Goal: Information Seeking & Learning: Learn about a topic

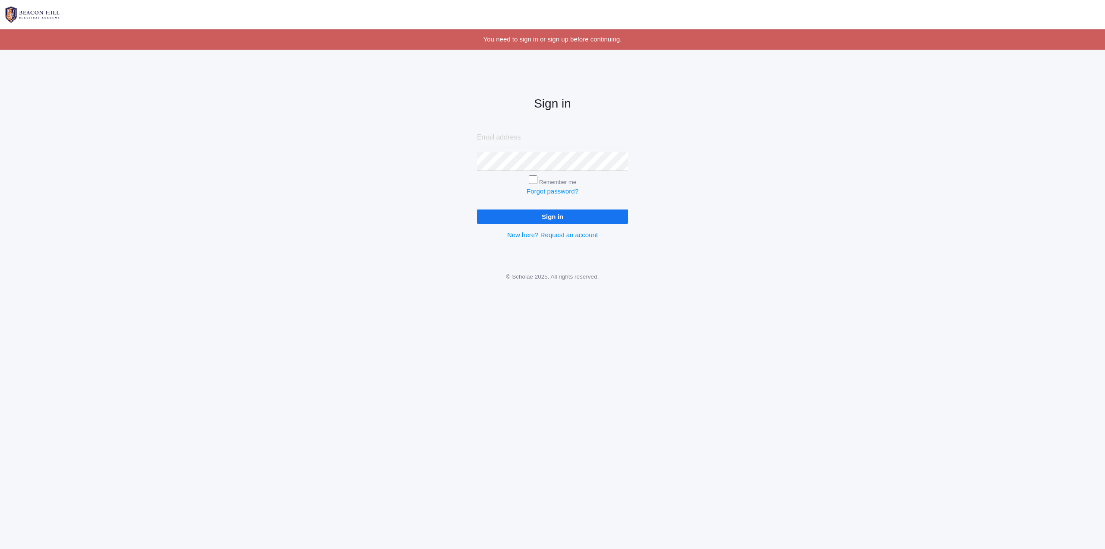
type input "[EMAIL_ADDRESS][DOMAIN_NAME]"
click at [604, 218] on input "Sign in" at bounding box center [552, 216] width 151 height 14
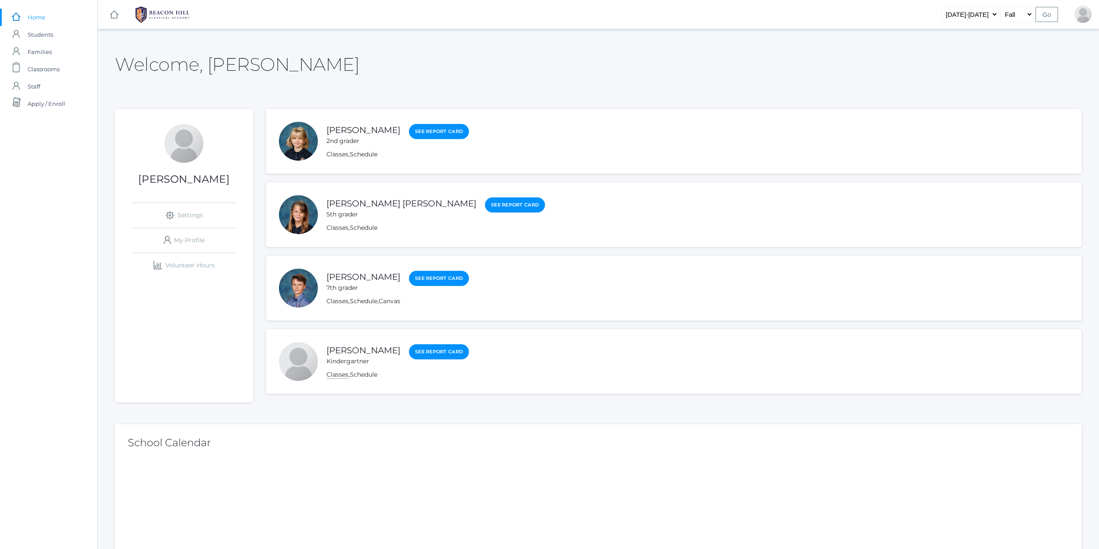
click at [337, 375] on link "Classes" at bounding box center [337, 374] width 22 height 8
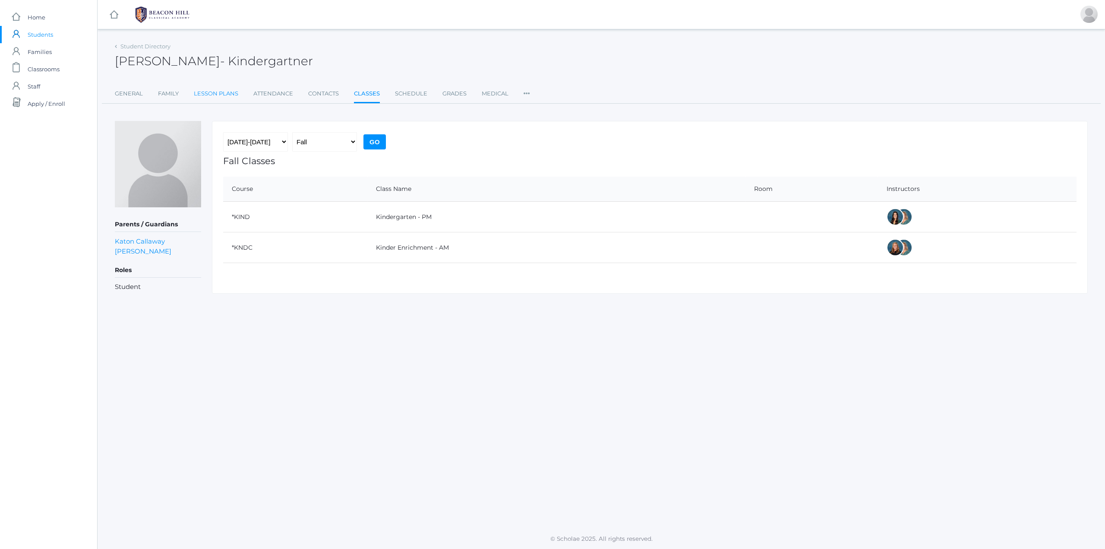
click at [213, 97] on link "Lesson Plans" at bounding box center [216, 93] width 44 height 17
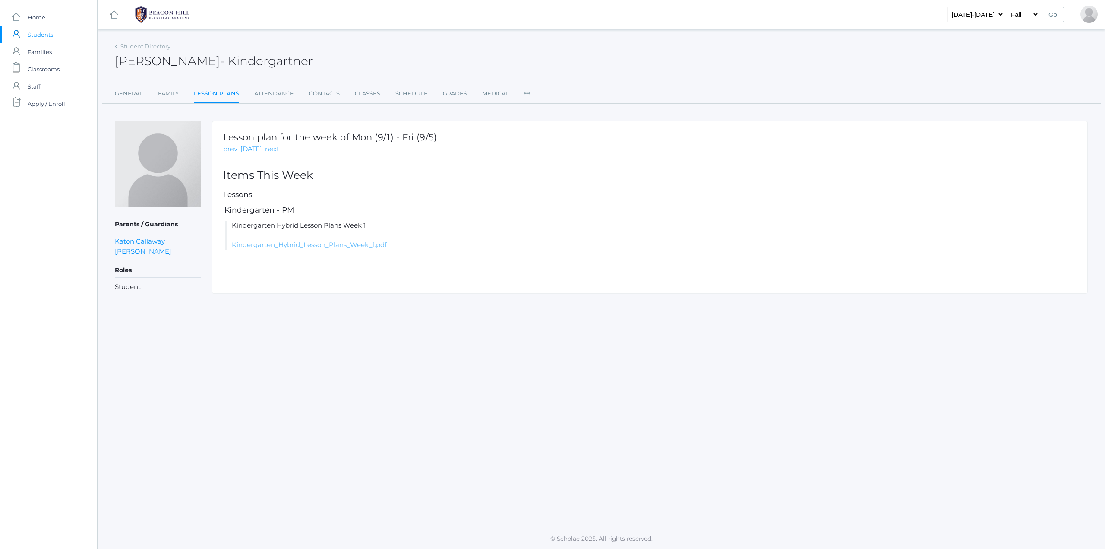
click at [295, 245] on link "Kindergarten_Hybrid_Lesson_Plans_Week_1.pdf" at bounding box center [309, 245] width 155 height 8
click at [171, 92] on link "Family" at bounding box center [168, 93] width 21 height 17
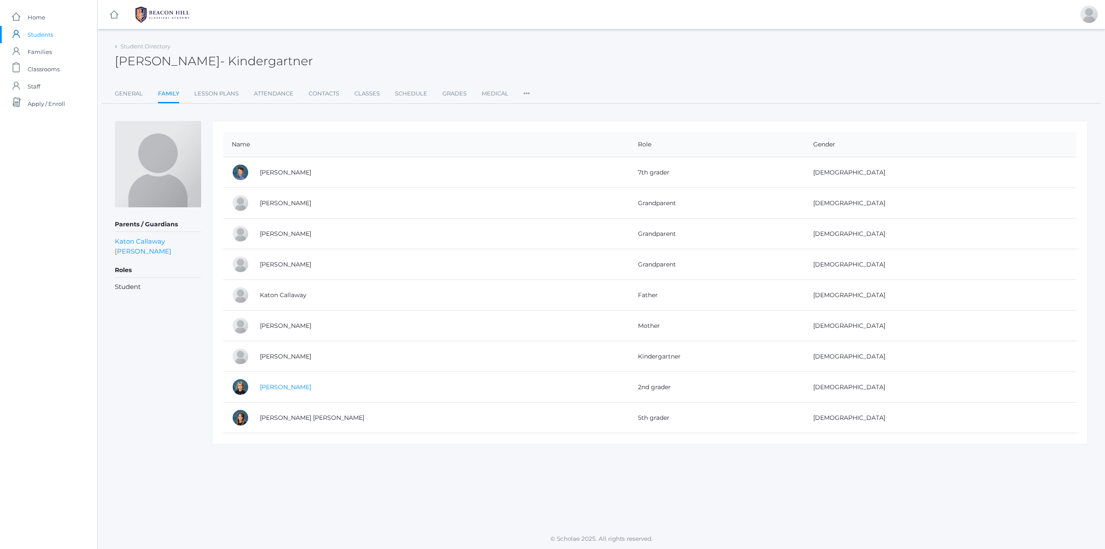
click at [287, 387] on link "Kellie Callaway" at bounding box center [285, 387] width 51 height 8
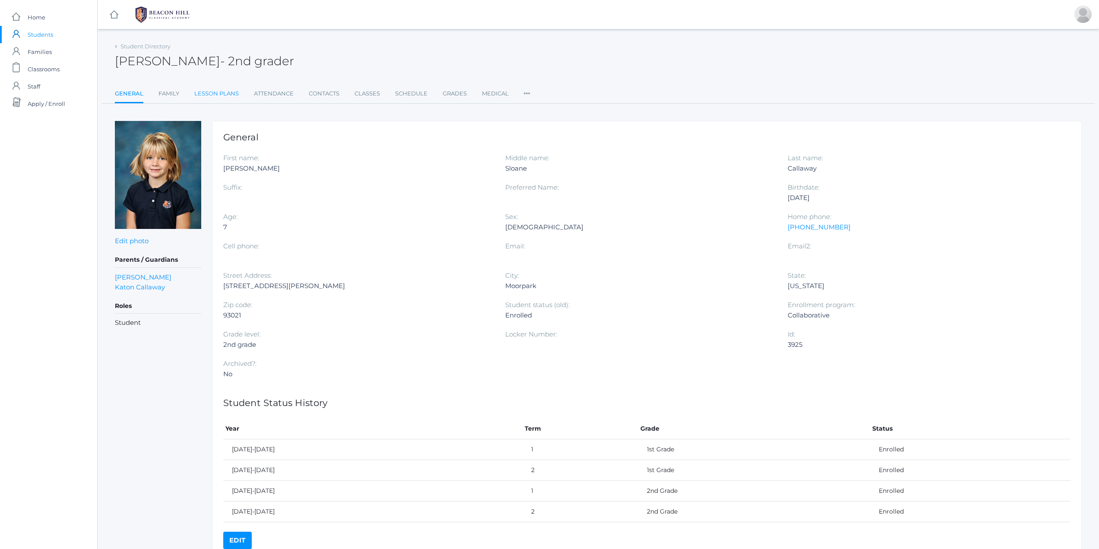
click at [218, 97] on link "Lesson Plans" at bounding box center [216, 93] width 44 height 17
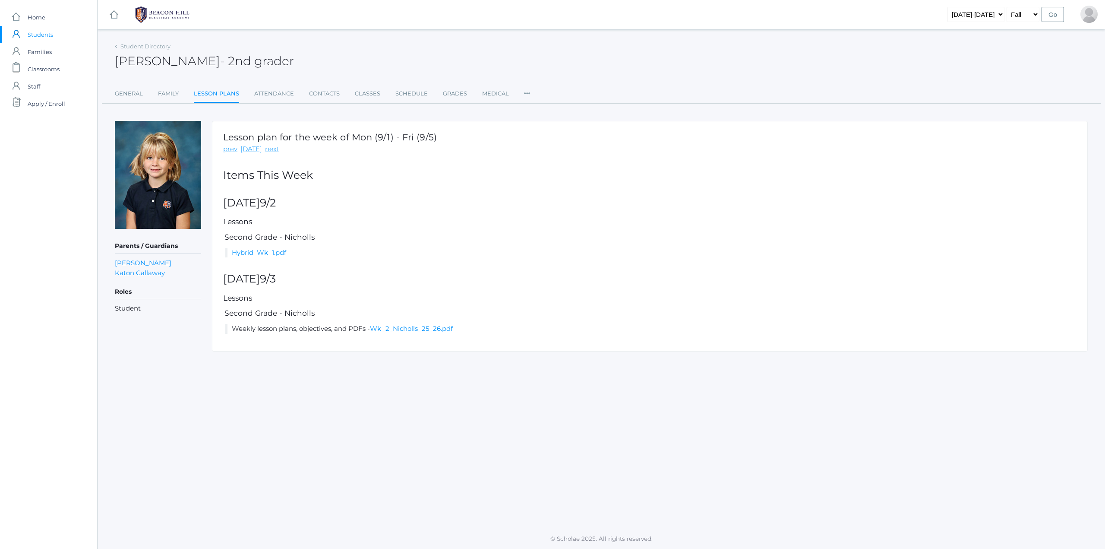
click at [276, 258] on div "Lesson plan for the week of Mon (9/1) - Fri (9/5) prev today next Items This We…" at bounding box center [650, 236] width 876 height 230
click at [276, 251] on link "Hybrid_Wk_1.pdf" at bounding box center [259, 252] width 54 height 8
click at [169, 91] on link "Family" at bounding box center [168, 93] width 21 height 17
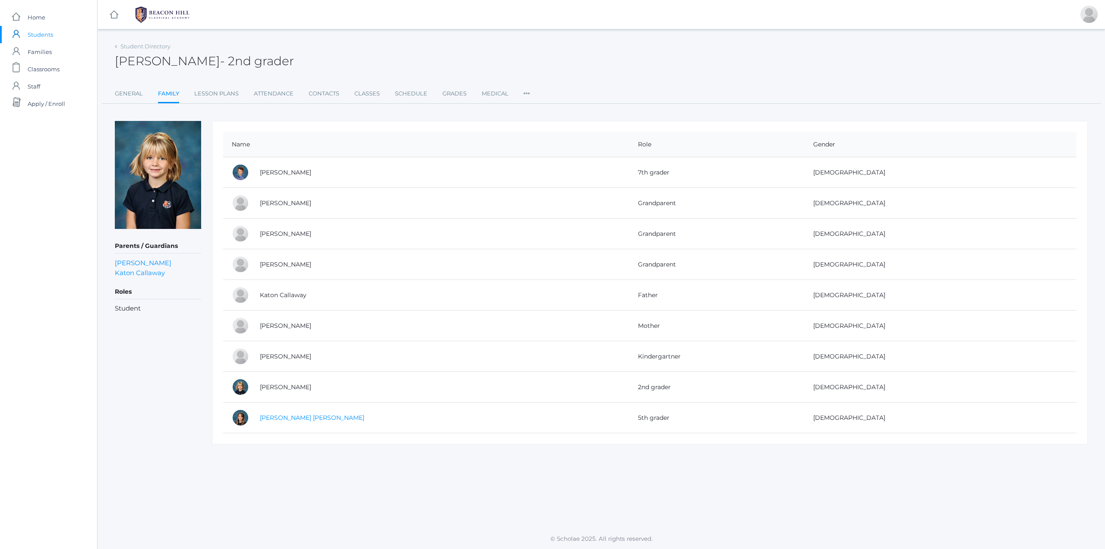
click at [310, 418] on link "Kennedy Callaway" at bounding box center [312, 418] width 104 height 8
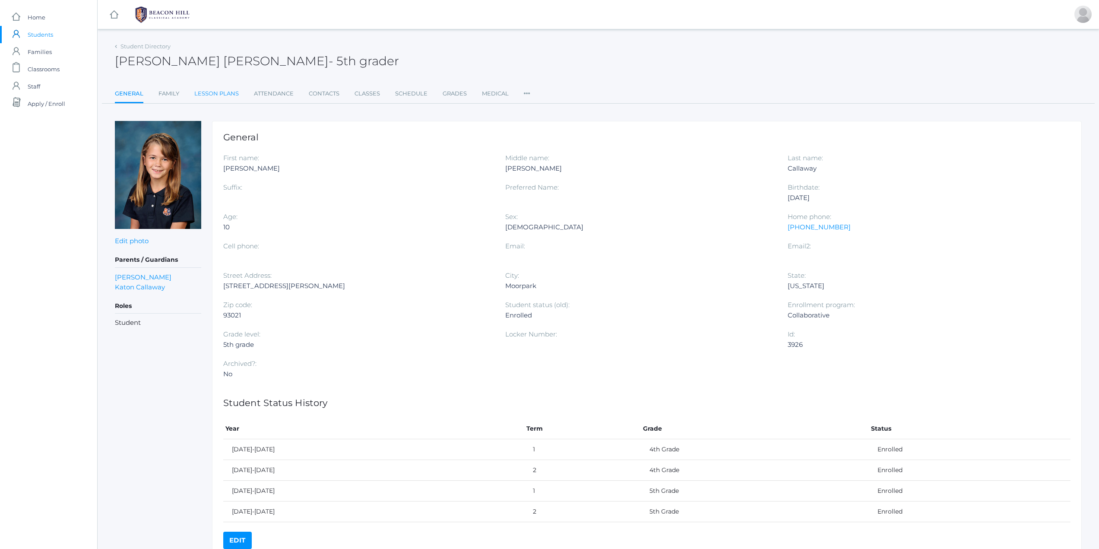
click at [215, 91] on link "Lesson Plans" at bounding box center [216, 93] width 44 height 17
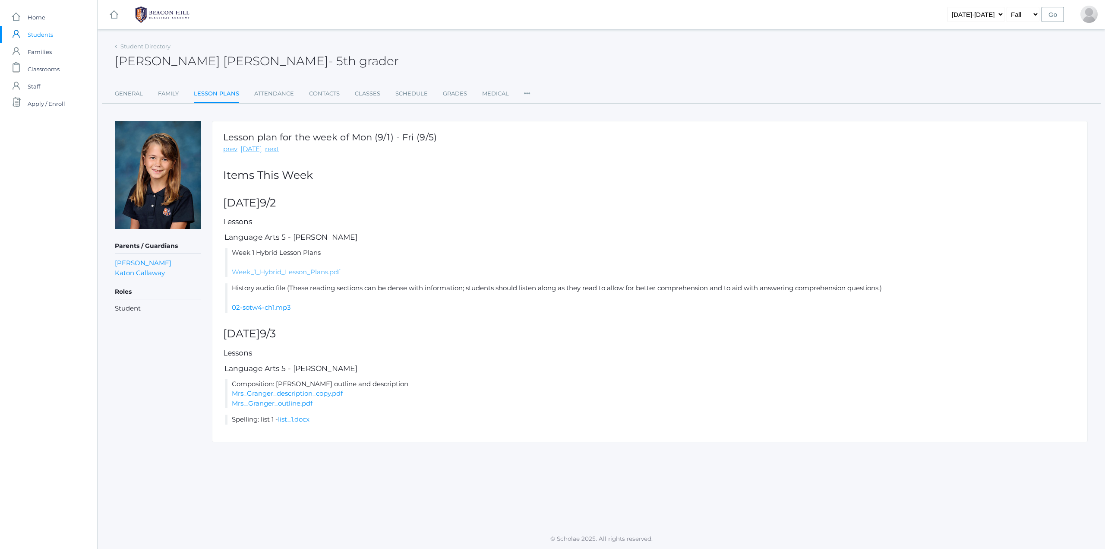
click at [278, 273] on link "Week_1_Hybrid_Lesson_Plans.pdf" at bounding box center [286, 272] width 108 height 8
